Goal: Task Accomplishment & Management: Use online tool/utility

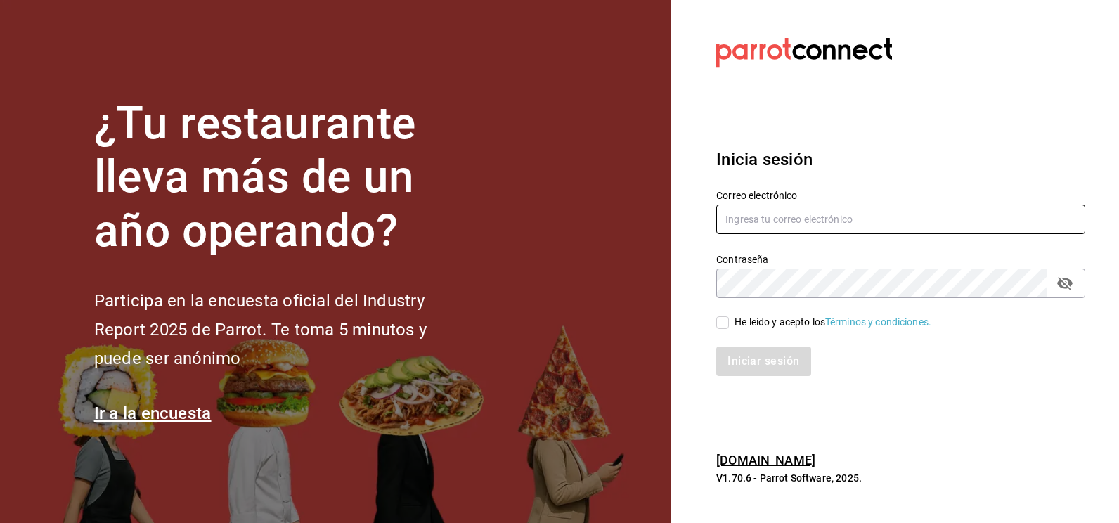
type input "[EMAIL_ADDRESS][DOMAIN_NAME]"
click at [721, 323] on input "He leído y acepto los Términos y condiciones." at bounding box center [722, 322] width 13 height 13
checkbox input "true"
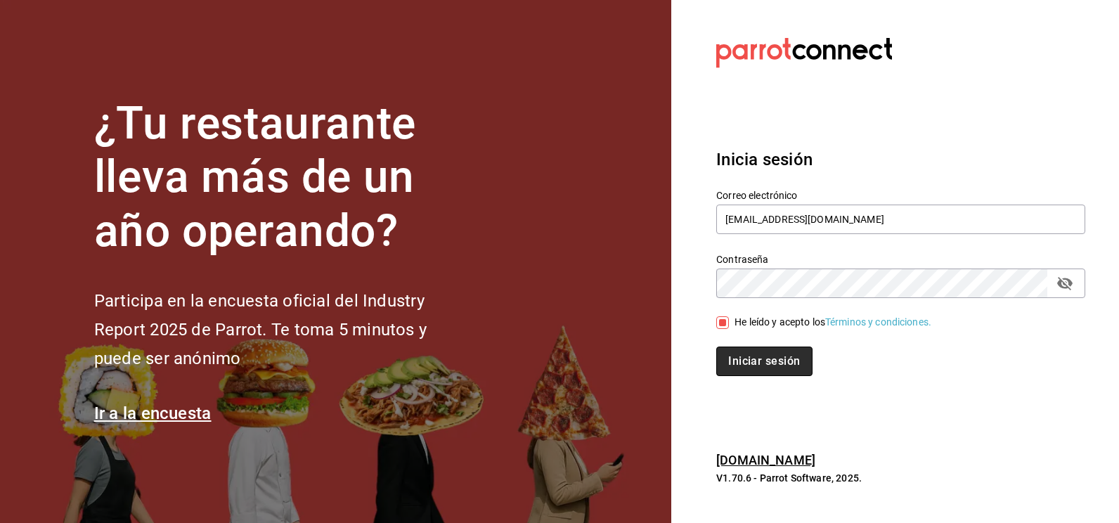
click at [741, 359] on button "Iniciar sesión" at bounding box center [764, 362] width 96 height 30
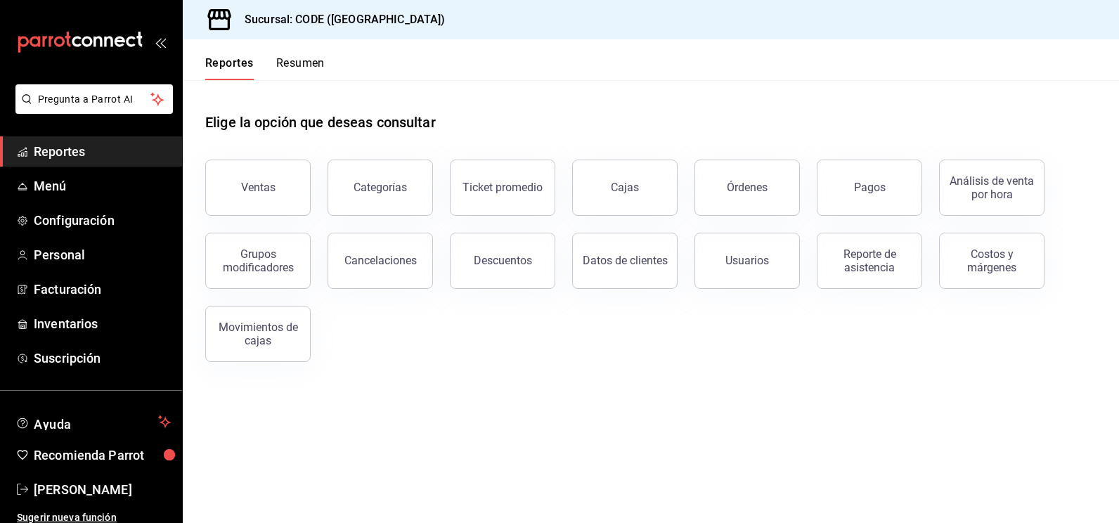
click at [525, 121] on div "Elige la opción que deseas consultar" at bounding box center [650, 111] width 891 height 63
click at [51, 332] on span "Inventarios" at bounding box center [102, 323] width 137 height 19
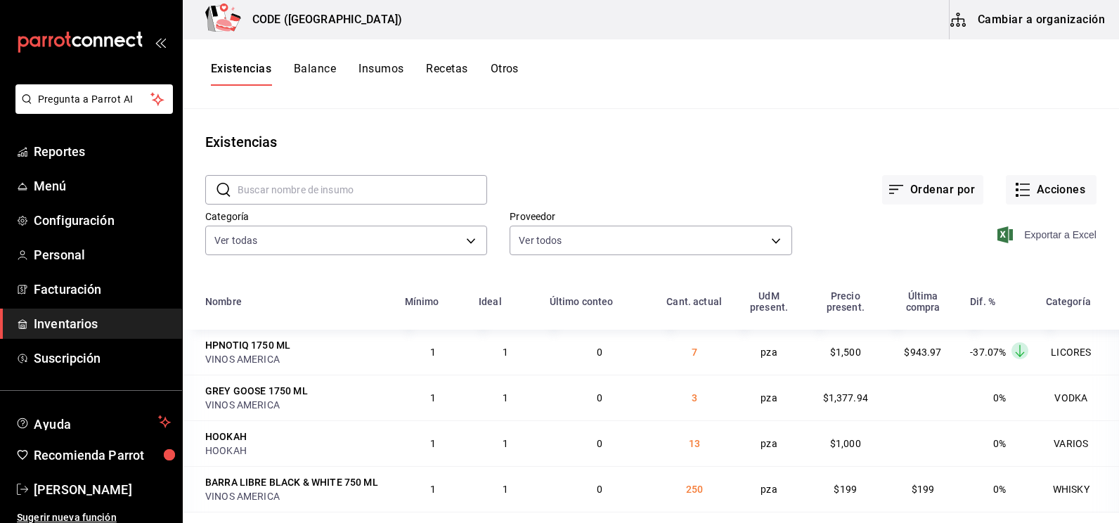
click at [1049, 235] on span "Exportar a Excel" at bounding box center [1048, 234] width 96 height 17
click at [637, 160] on div "Ordenar por Acciones" at bounding box center [791, 179] width 609 height 52
